Goal: Task Accomplishment & Management: Use online tool/utility

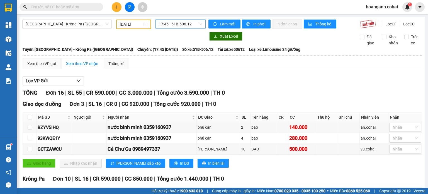
click at [184, 25] on span "17:45 - 51B-506.12" at bounding box center [181, 24] width 44 height 8
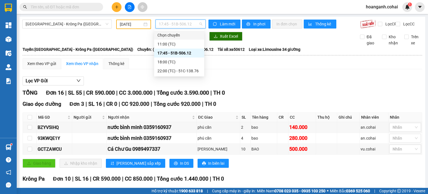
click at [296, 40] on div "Xuất Excel" at bounding box center [280, 36] width 143 height 9
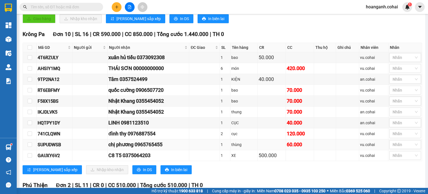
scroll to position [139, 0]
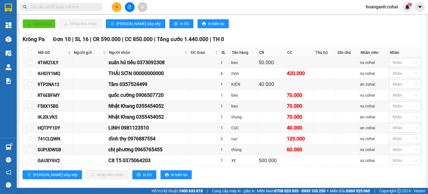
click at [86, 7] on input "text" at bounding box center [64, 7] width 66 height 6
click at [30, 55] on input "checkbox" at bounding box center [30, 52] width 4 height 4
checkbox input "true"
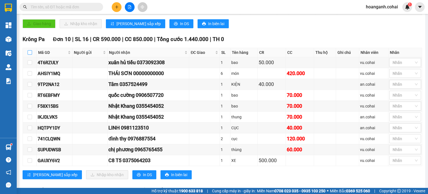
checkbox input "true"
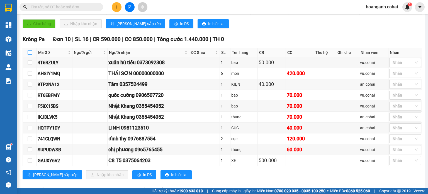
checkbox input "true"
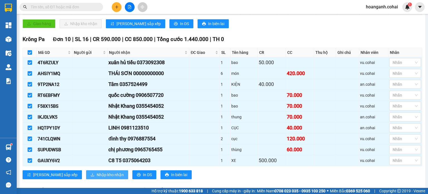
click at [97, 176] on span "Nhập kho nhận" at bounding box center [110, 174] width 27 height 6
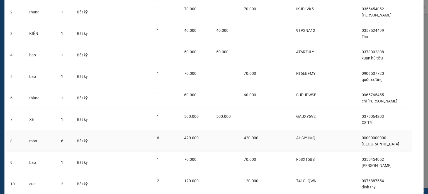
scroll to position [108, 0]
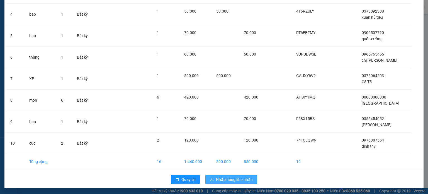
click at [229, 177] on span "Nhập hàng kho nhận" at bounding box center [234, 179] width 37 height 6
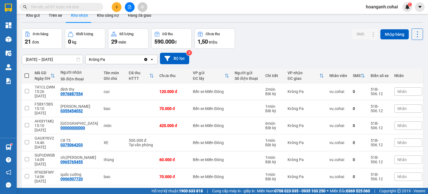
scroll to position [28, 0]
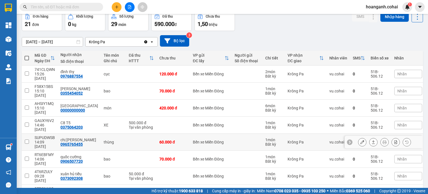
click at [359, 137] on button at bounding box center [363, 142] width 8 height 10
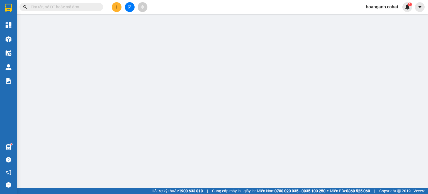
type input "0965765455"
type input "chị [PERSON_NAME]"
type input "60.000"
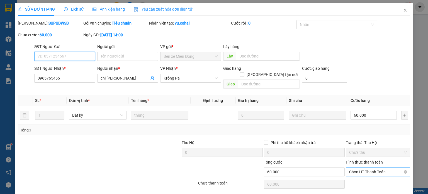
click at [354, 168] on span "Chọn HT Thanh Toán" at bounding box center [378, 172] width 58 height 8
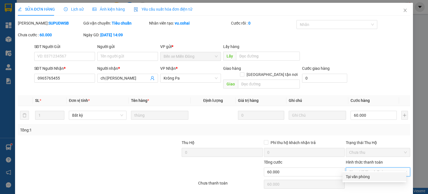
drag, startPoint x: 349, startPoint y: 177, endPoint x: 239, endPoint y: 189, distance: 111.1
click at [349, 177] on div "Tại văn phòng" at bounding box center [374, 176] width 57 height 6
type input "0"
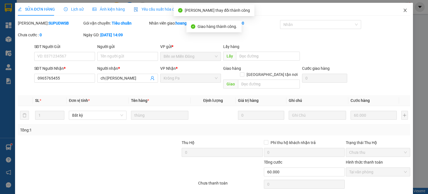
click at [403, 12] on icon "close" at bounding box center [405, 10] width 4 height 4
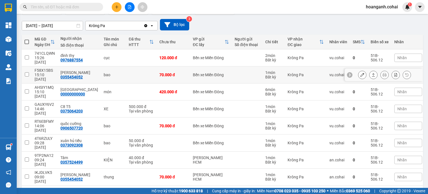
scroll to position [53, 0]
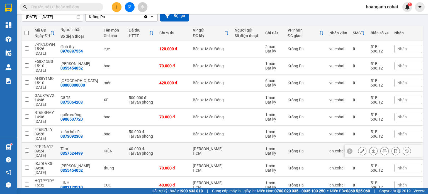
click at [361, 149] on icon at bounding box center [363, 151] width 4 height 4
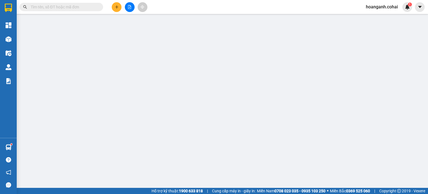
type input "0357524499"
type input "Tâm"
type input "40.000"
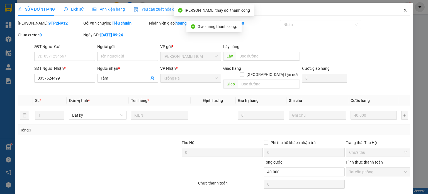
click at [403, 10] on icon "close" at bounding box center [405, 10] width 4 height 4
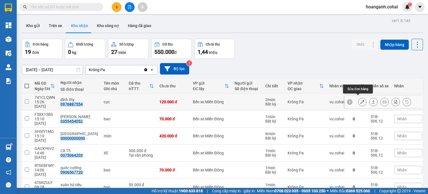
click at [361, 100] on icon at bounding box center [363, 102] width 4 height 4
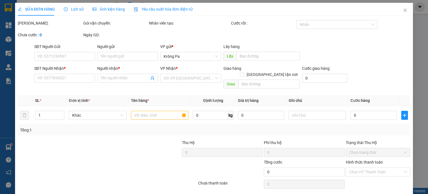
type input "0976887554"
type input "đình thy"
type input "120.000"
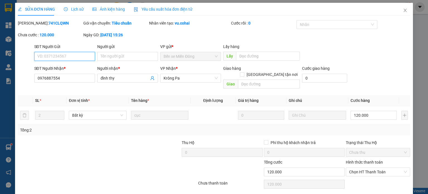
scroll to position [13, 0]
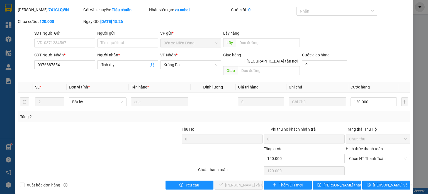
click at [371, 157] on div "Hình thức thanh toán Chọn HT Thanh Toán" at bounding box center [378, 156] width 64 height 20
click at [370, 154] on span "Chọn HT Thanh Toán" at bounding box center [378, 158] width 58 height 8
drag, startPoint x: 357, startPoint y: 163, endPoint x: 331, endPoint y: 171, distance: 26.4
click at [354, 166] on div "Tại văn phòng" at bounding box center [374, 163] width 57 height 6
type input "0"
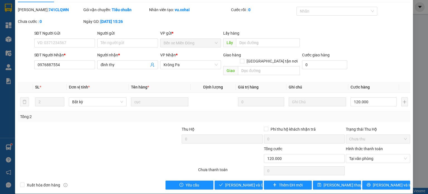
click at [234, 173] on div "Total Paid Fee 0 Total UnPaid Fee 120.000 Cash Collection Total Fee Mã ĐH: 741C…" at bounding box center [214, 98] width 393 height 183
click at [236, 182] on span "[PERSON_NAME] và Giao hàng" at bounding box center [252, 185] width 54 height 6
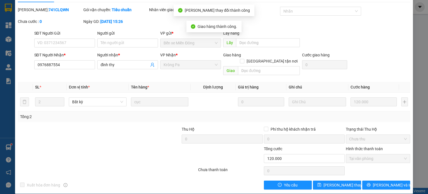
scroll to position [0, 0]
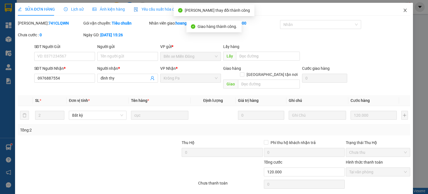
click at [399, 11] on span "Close" at bounding box center [406, 11] width 16 height 16
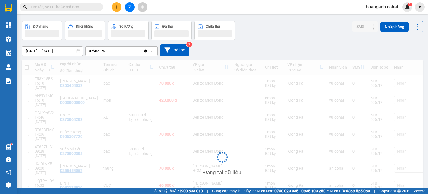
scroll to position [28, 0]
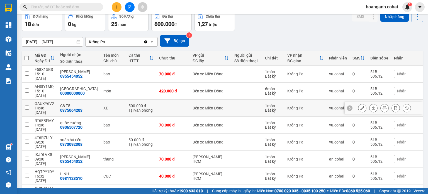
click at [361, 106] on icon at bounding box center [363, 108] width 4 height 4
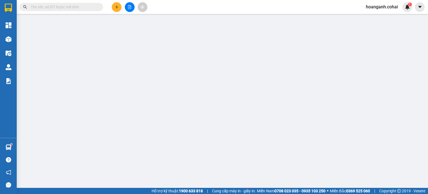
type input "0375064203"
type input "C8 T5"
type input "500.000"
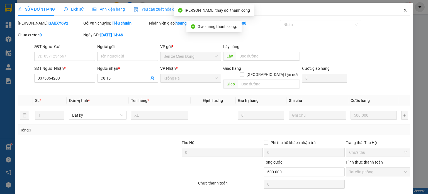
click at [405, 15] on span "Close" at bounding box center [406, 11] width 16 height 16
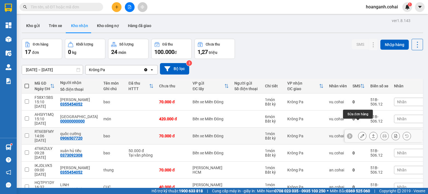
click at [360, 131] on button at bounding box center [363, 136] width 8 height 10
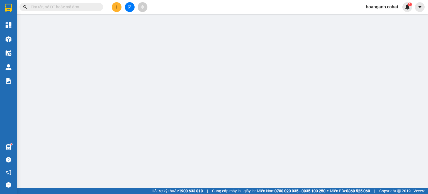
type input "0906507720"
type input "quốc cường"
type input "70.000"
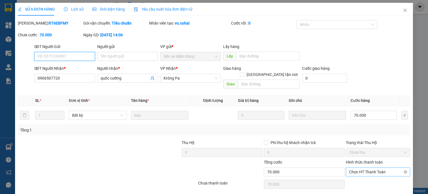
click at [366, 168] on span "Chọn HT Thanh Toán" at bounding box center [378, 172] width 58 height 8
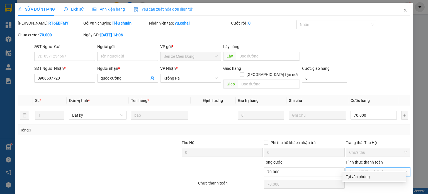
drag, startPoint x: 356, startPoint y: 177, endPoint x: 331, endPoint y: 182, distance: 25.5
click at [354, 177] on div "Tại văn phòng" at bounding box center [374, 176] width 57 height 6
type input "0"
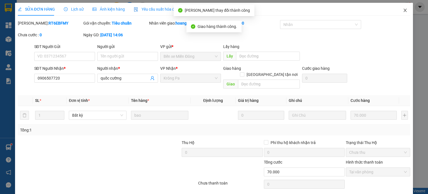
click at [401, 8] on span "Close" at bounding box center [406, 11] width 16 height 16
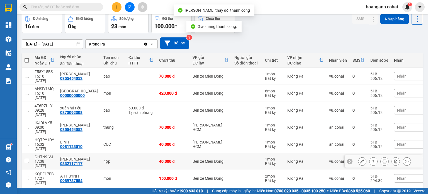
scroll to position [56, 0]
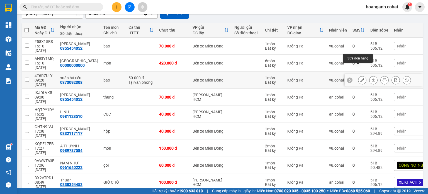
click at [361, 78] on icon at bounding box center [363, 80] width 4 height 4
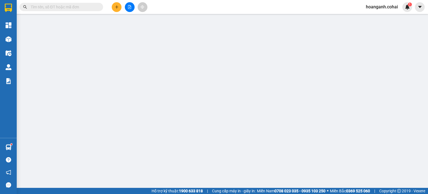
type input "0373092308"
type input "xuân hủ tiếu"
type input "50.000"
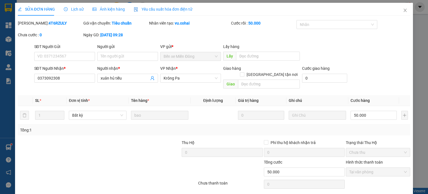
click at [405, 9] on span "Close" at bounding box center [406, 11] width 16 height 16
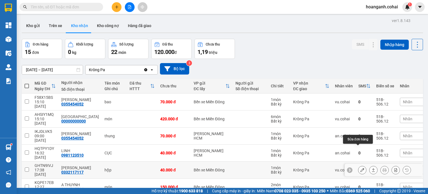
click at [361, 168] on icon at bounding box center [363, 170] width 4 height 4
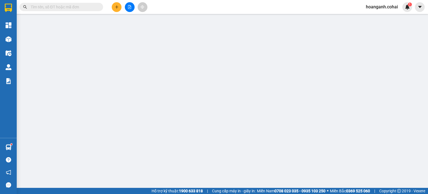
type input "0332117117"
type input "[PERSON_NAME]"
type input "40.000"
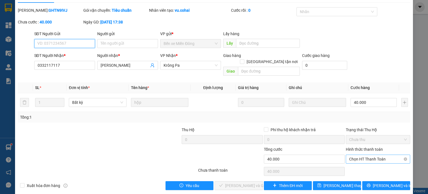
scroll to position [13, 0]
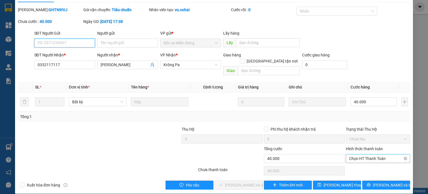
click at [367, 154] on span "Chọn HT Thanh Toán" at bounding box center [378, 158] width 58 height 8
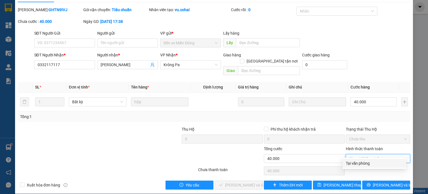
drag, startPoint x: 361, startPoint y: 161, endPoint x: 274, endPoint y: 178, distance: 88.0
click at [361, 161] on div "Tại văn phòng" at bounding box center [374, 163] width 57 height 6
type input "0"
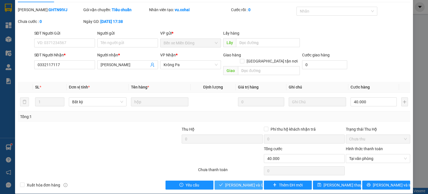
click at [242, 182] on span "[PERSON_NAME] và Giao hàng" at bounding box center [252, 185] width 54 height 6
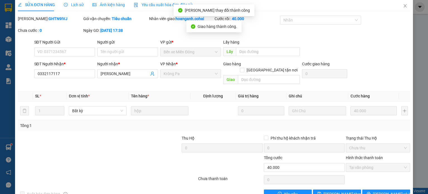
scroll to position [0, 0]
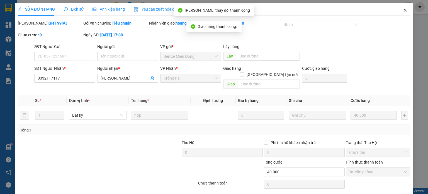
click at [404, 10] on icon "close" at bounding box center [405, 10] width 3 height 3
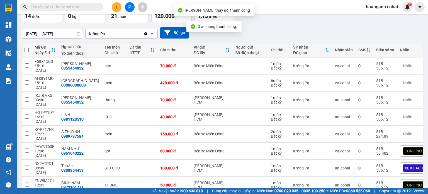
scroll to position [66, 0]
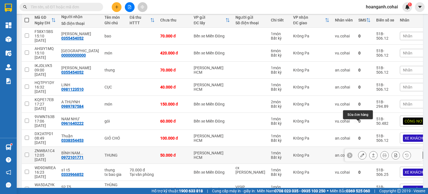
click at [359, 150] on button at bounding box center [363, 155] width 8 height 10
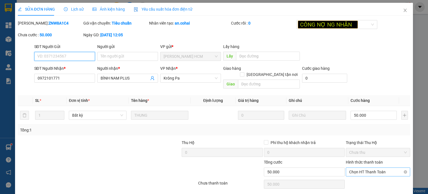
click at [376, 168] on span "Chọn HT Thanh Toán" at bounding box center [378, 172] width 58 height 8
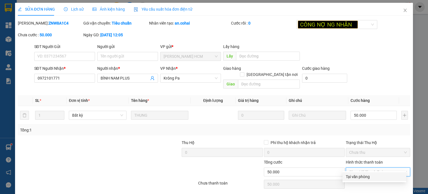
drag, startPoint x: 359, startPoint y: 175, endPoint x: 313, endPoint y: 183, distance: 46.7
click at [359, 176] on div "Tại văn phòng" at bounding box center [374, 176] width 57 height 6
type input "0"
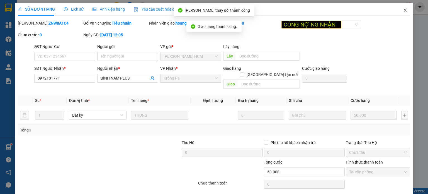
click at [404, 11] on icon "close" at bounding box center [405, 10] width 3 height 3
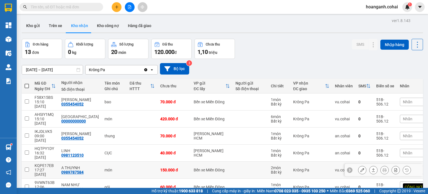
click at [361, 168] on icon at bounding box center [363, 170] width 4 height 4
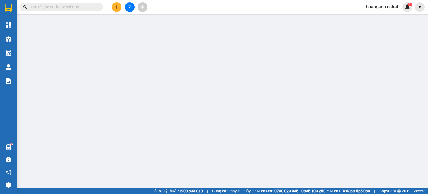
type input "0989787584"
type input "A THUYNH"
type input "150.000"
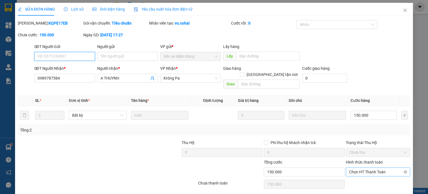
click at [366, 168] on span "Chọn HT Thanh Toán" at bounding box center [378, 172] width 58 height 8
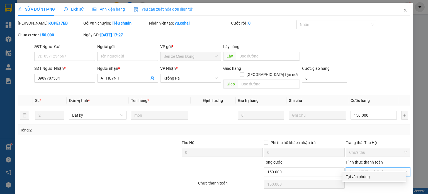
click at [350, 175] on div "Tại văn phòng" at bounding box center [374, 176] width 57 height 6
type input "0"
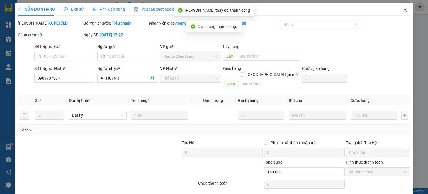
click at [403, 11] on icon "close" at bounding box center [405, 10] width 4 height 4
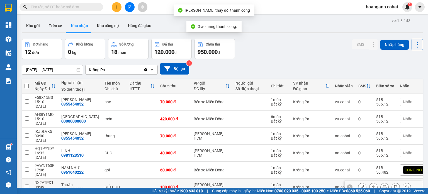
scroll to position [56, 0]
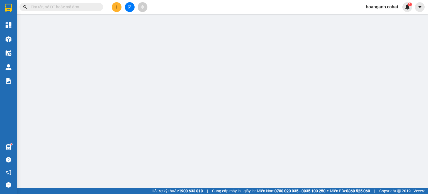
type input "0972101771"
type input "BÌNH NAM PLUS"
type input "120.000"
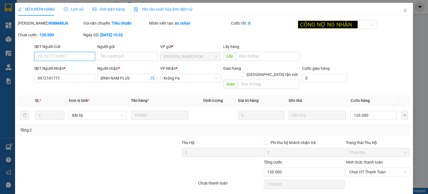
scroll to position [13, 0]
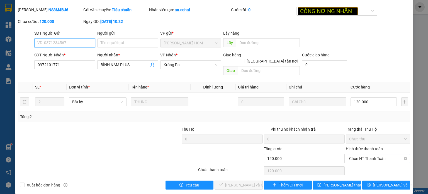
click at [373, 154] on span "Chọn HT Thanh Toán" at bounding box center [378, 158] width 58 height 8
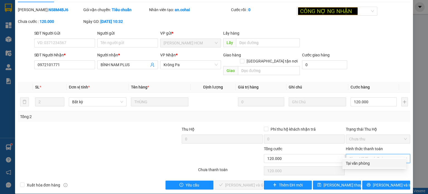
click at [364, 163] on div "Tại văn phòng" at bounding box center [374, 163] width 57 height 6
type input "0"
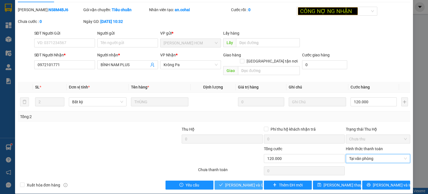
click at [243, 182] on span "[PERSON_NAME] và Giao hàng" at bounding box center [252, 185] width 54 height 6
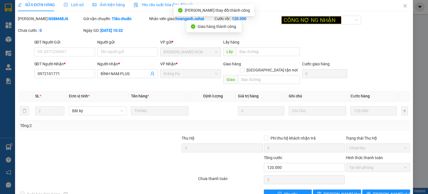
scroll to position [0, 0]
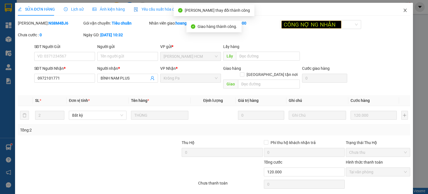
click at [403, 9] on icon "close" at bounding box center [405, 10] width 4 height 4
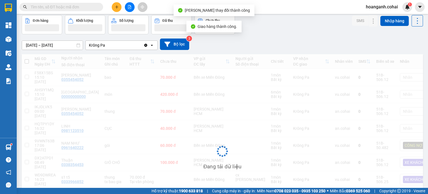
scroll to position [67, 0]
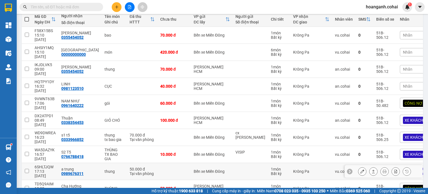
click at [361, 169] on icon at bounding box center [363, 171] width 4 height 4
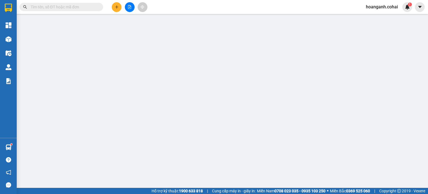
type input "0989676311"
type input "a trung"
type input "50.000"
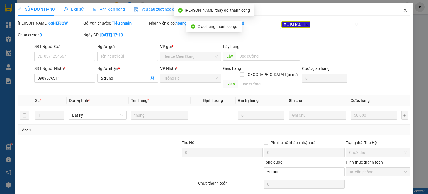
click at [399, 11] on span "Close" at bounding box center [406, 11] width 16 height 16
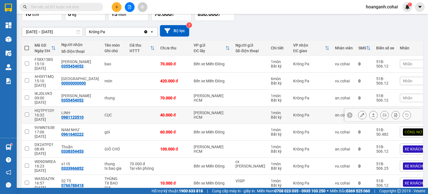
scroll to position [67, 0]
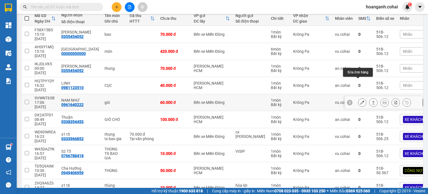
click at [361, 100] on icon at bounding box center [363, 102] width 4 height 4
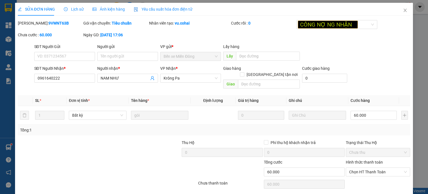
type input "0961640222"
type input "NAM NHƯ"
type input "60.000"
click at [369, 168] on span "Chọn HT Thanh Toán" at bounding box center [378, 172] width 58 height 8
click at [360, 177] on div "Tại văn phòng" at bounding box center [374, 176] width 57 height 6
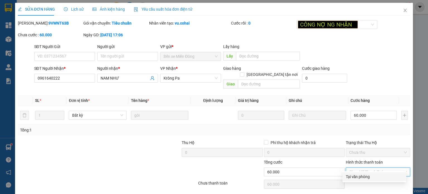
type input "0"
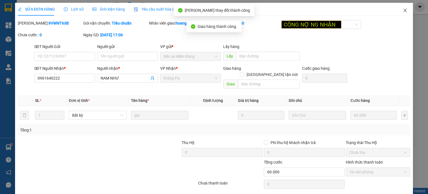
click at [402, 13] on span "Close" at bounding box center [406, 11] width 16 height 16
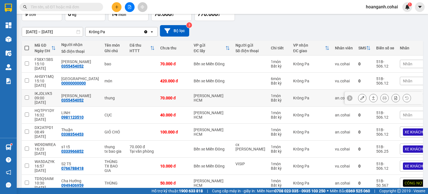
scroll to position [54, 0]
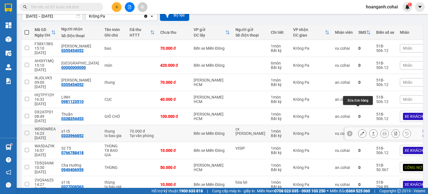
click at [359, 129] on button at bounding box center [363, 134] width 8 height 10
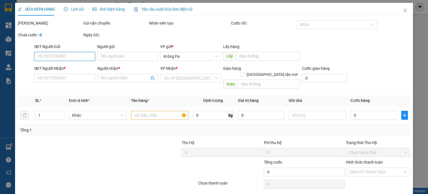
type input "cx [PERSON_NAME]"
type input "0333966852"
type input "s1 t5"
type input "70.000"
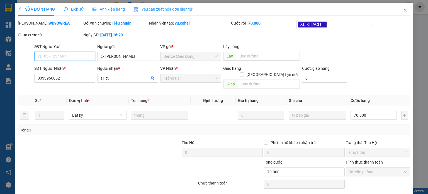
click at [364, 168] on span "Tại văn phòng" at bounding box center [378, 172] width 58 height 8
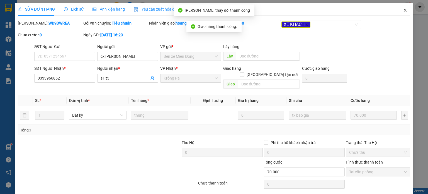
click at [404, 15] on span "Close" at bounding box center [406, 11] width 16 height 16
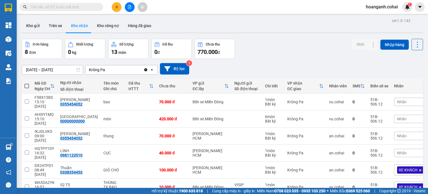
click at [129, 11] on button at bounding box center [130, 7] width 10 height 10
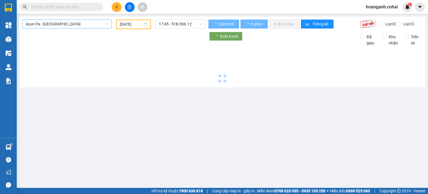
type input "[DATE]"
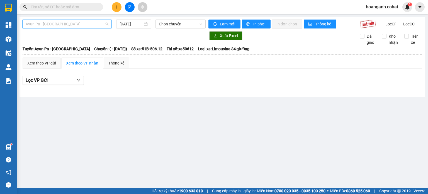
click at [94, 25] on span "Ayun Pa - [GEOGRAPHIC_DATA]" at bounding box center [67, 24] width 83 height 8
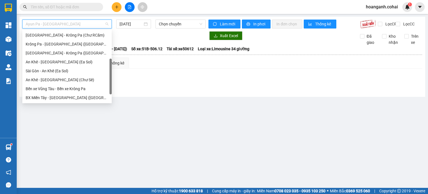
scroll to position [80, 0]
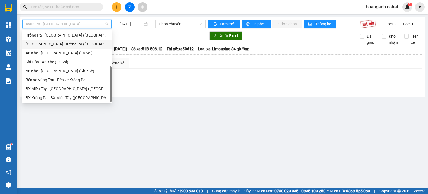
click at [71, 46] on div "[GEOGRAPHIC_DATA] - Krông Pa ([GEOGRAPHIC_DATA])" at bounding box center [67, 44] width 83 height 6
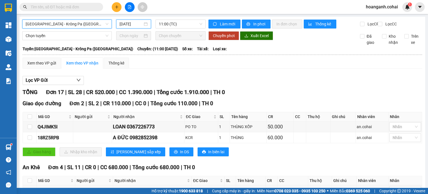
click at [136, 25] on input "[DATE]" at bounding box center [131, 24] width 23 height 6
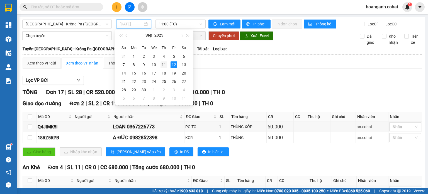
click at [165, 65] on div "11" at bounding box center [164, 64] width 7 height 7
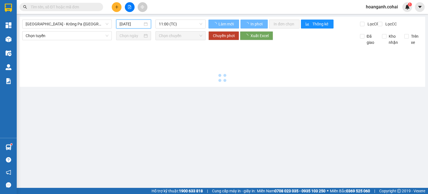
type input "[DATE]"
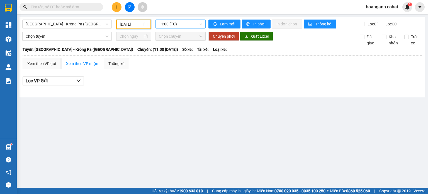
click at [195, 28] on span "11:00 (TC)" at bounding box center [181, 24] width 44 height 8
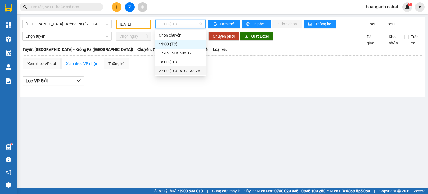
click at [183, 71] on div "22:00 (TC) - 51C-138.76" at bounding box center [180, 71] width 43 height 6
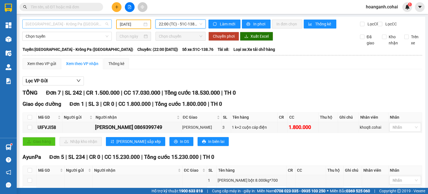
click at [94, 25] on span "[GEOGRAPHIC_DATA] - Krông Pa ([GEOGRAPHIC_DATA])" at bounding box center [67, 24] width 83 height 8
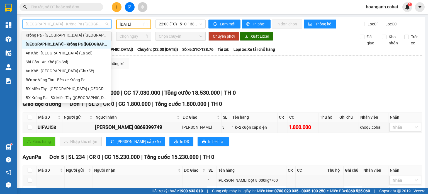
click at [78, 37] on div "Krông Pa - [GEOGRAPHIC_DATA] ([GEOGRAPHIC_DATA])" at bounding box center [67, 35] width 82 height 6
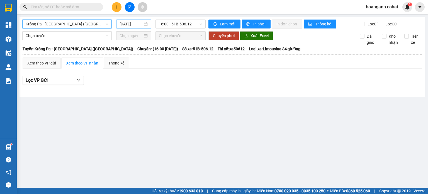
click at [133, 23] on input "[DATE]" at bounding box center [131, 24] width 23 height 6
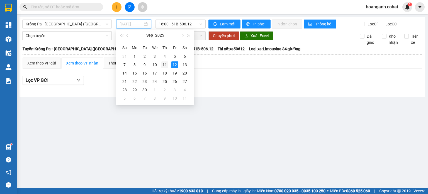
click at [163, 63] on div "11" at bounding box center [164, 64] width 7 height 7
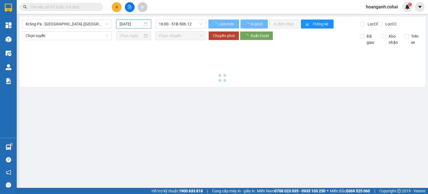
type input "[DATE]"
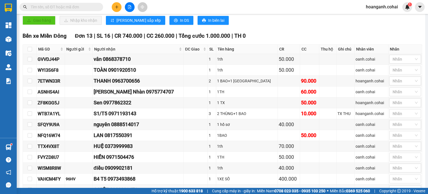
scroll to position [75, 0]
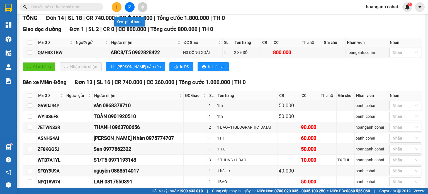
click at [128, 8] on icon "file-add" at bounding box center [130, 7] width 4 height 4
click at [60, 6] on input "text" at bounding box center [64, 7] width 66 height 6
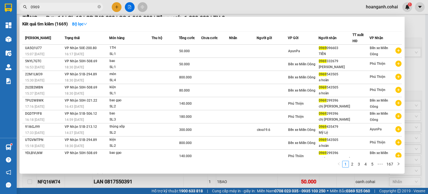
type input "0969"
drag, startPoint x: 194, startPoint y: 182, endPoint x: 4, endPoint y: 52, distance: 229.5
click at [192, 181] on div at bounding box center [214, 97] width 428 height 194
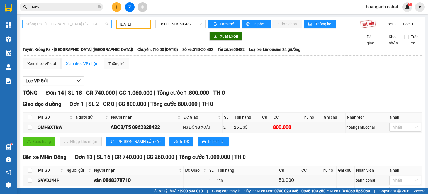
click at [81, 26] on span "Krông Pa - [GEOGRAPHIC_DATA] ([GEOGRAPHIC_DATA])" at bounding box center [67, 24] width 83 height 8
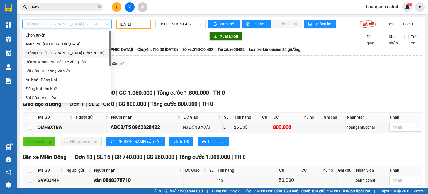
click at [72, 55] on div "Krông Pa - [GEOGRAPHIC_DATA] (Chư RCăm)" at bounding box center [67, 53] width 82 height 6
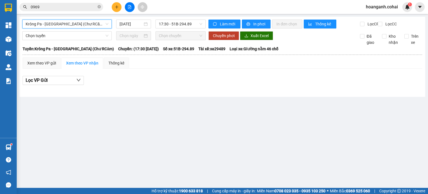
click at [139, 28] on div "Krông Pa - [GEOGRAPHIC_DATA] (Chư RCăm) Krông Pa - [GEOGRAPHIC_DATA] (Chư RCăm)…" at bounding box center [113, 24] width 183 height 9
click at [135, 26] on input "[DATE]" at bounding box center [131, 24] width 23 height 6
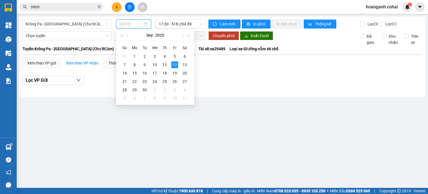
click at [165, 67] on div "11" at bounding box center [164, 64] width 7 height 7
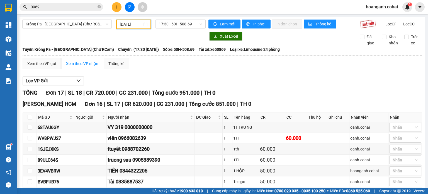
click at [129, 21] on input "[DATE]" at bounding box center [131, 24] width 22 height 6
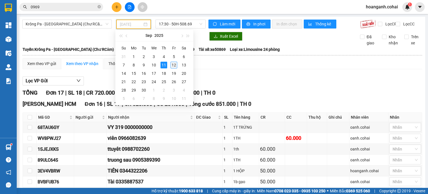
click at [175, 66] on div "12" at bounding box center [174, 65] width 7 height 7
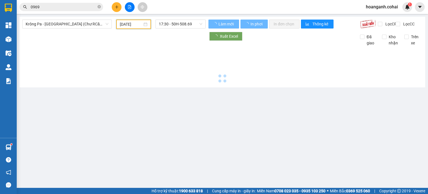
type input "[DATE]"
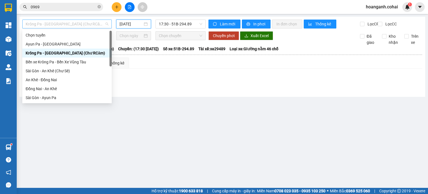
click at [90, 25] on span "Krông Pa - [GEOGRAPHIC_DATA] (Chư RCăm)" at bounding box center [67, 24] width 83 height 8
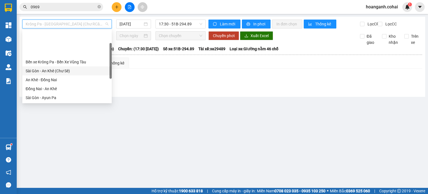
scroll to position [28, 0]
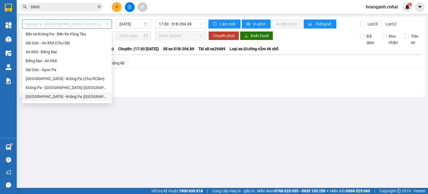
click at [56, 99] on div "[GEOGRAPHIC_DATA] - Krông Pa ([GEOGRAPHIC_DATA])" at bounding box center [67, 96] width 83 height 6
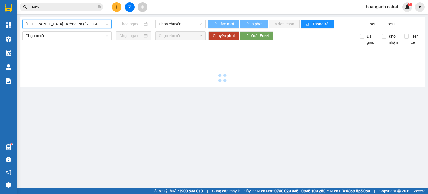
type input "[DATE]"
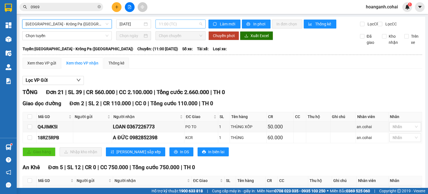
click at [177, 21] on span "11:00 (TC)" at bounding box center [181, 24] width 44 height 8
click at [265, 85] on div "Lọc VP Gửi" at bounding box center [223, 80] width 400 height 9
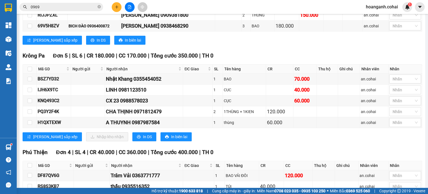
scroll to position [307, 0]
